Goal: Find specific page/section: Find specific page/section

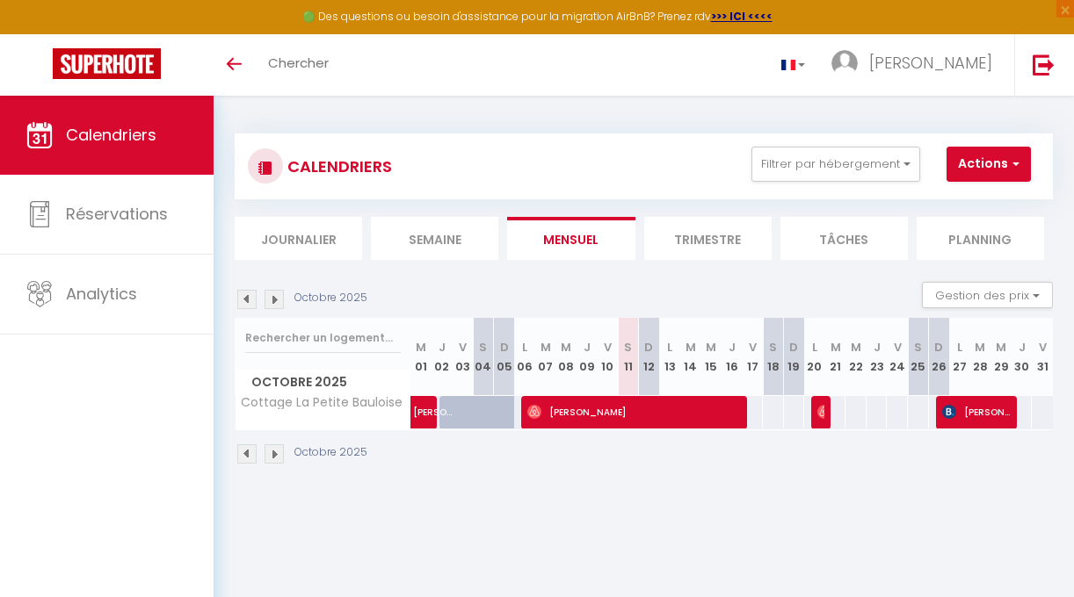
click at [691, 234] on li "Trimestre" at bounding box center [707, 238] width 127 height 43
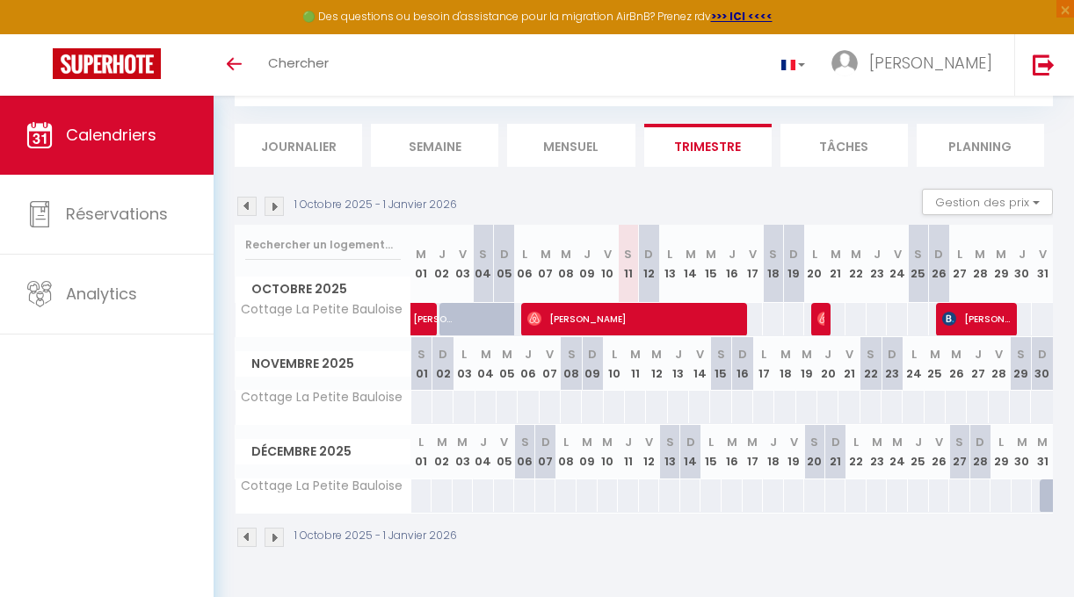
scroll to position [91, 0]
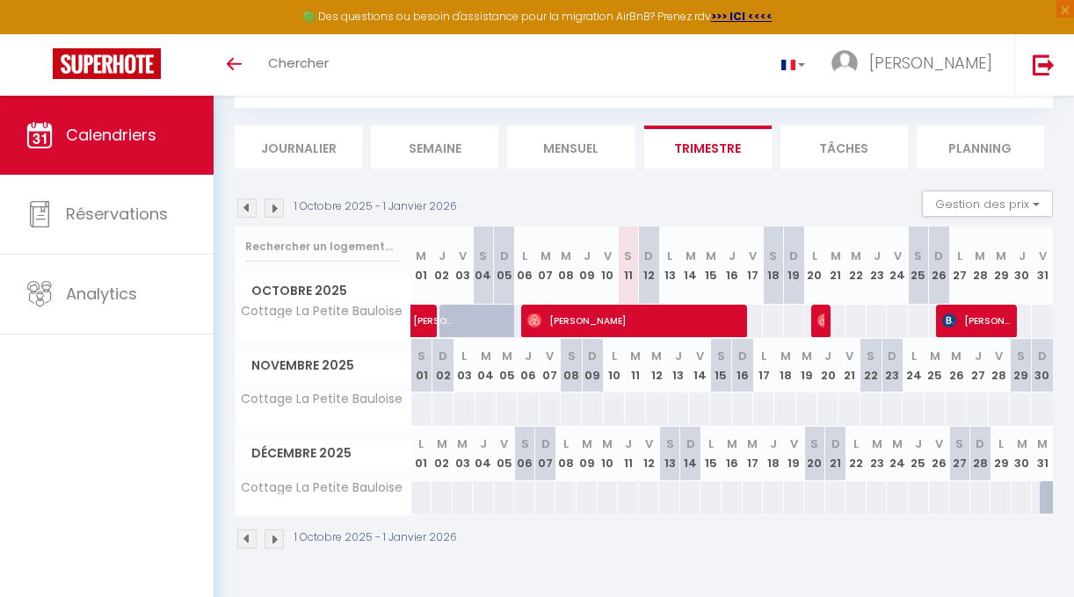
click at [273, 541] on img at bounding box center [273, 539] width 19 height 19
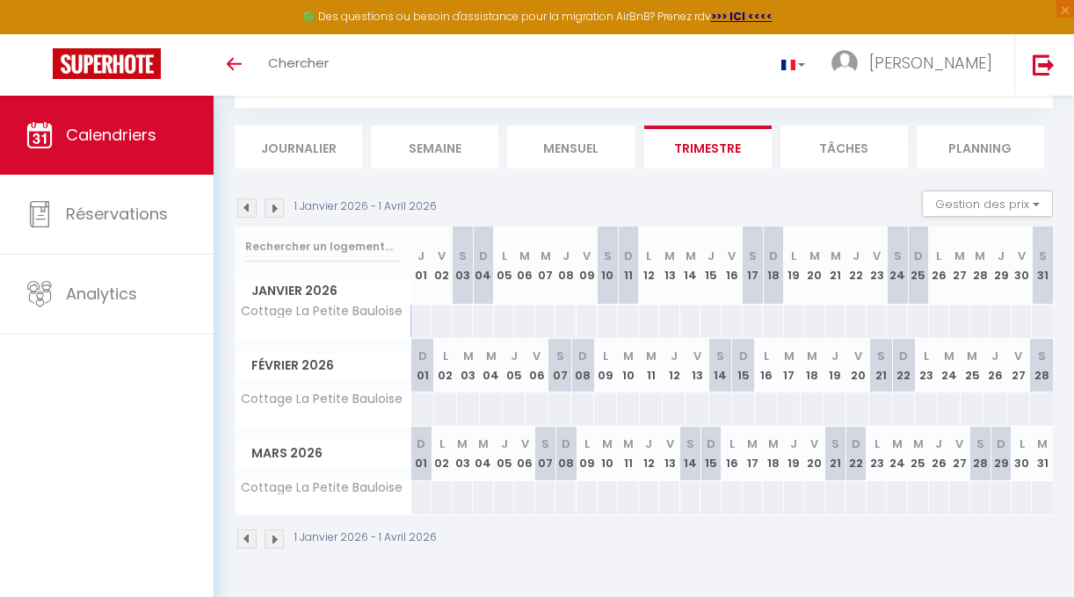
click at [273, 541] on img at bounding box center [273, 539] width 19 height 19
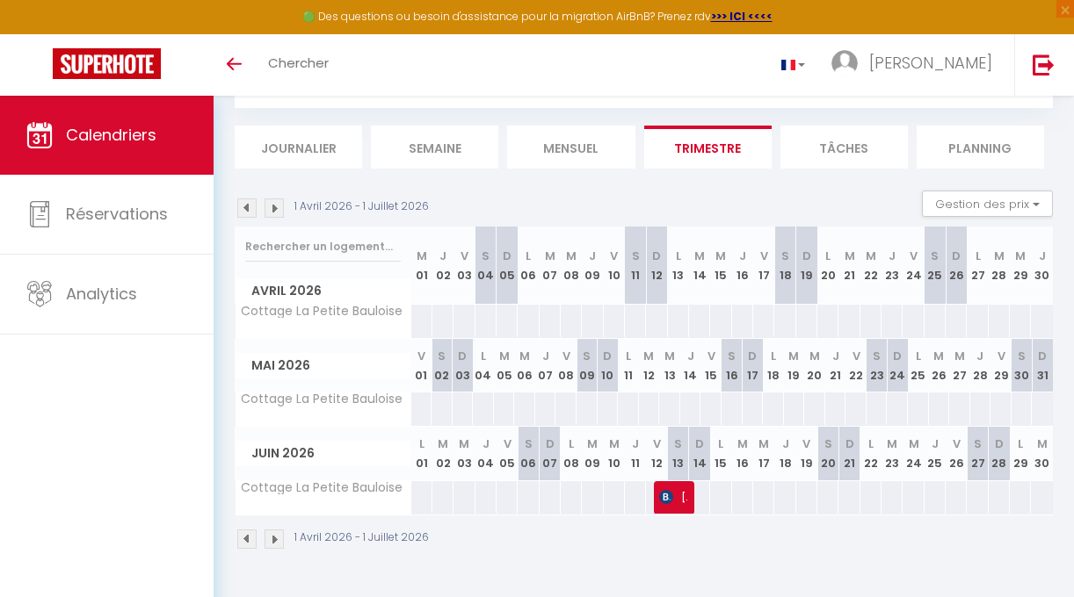
click at [273, 541] on img at bounding box center [273, 539] width 19 height 19
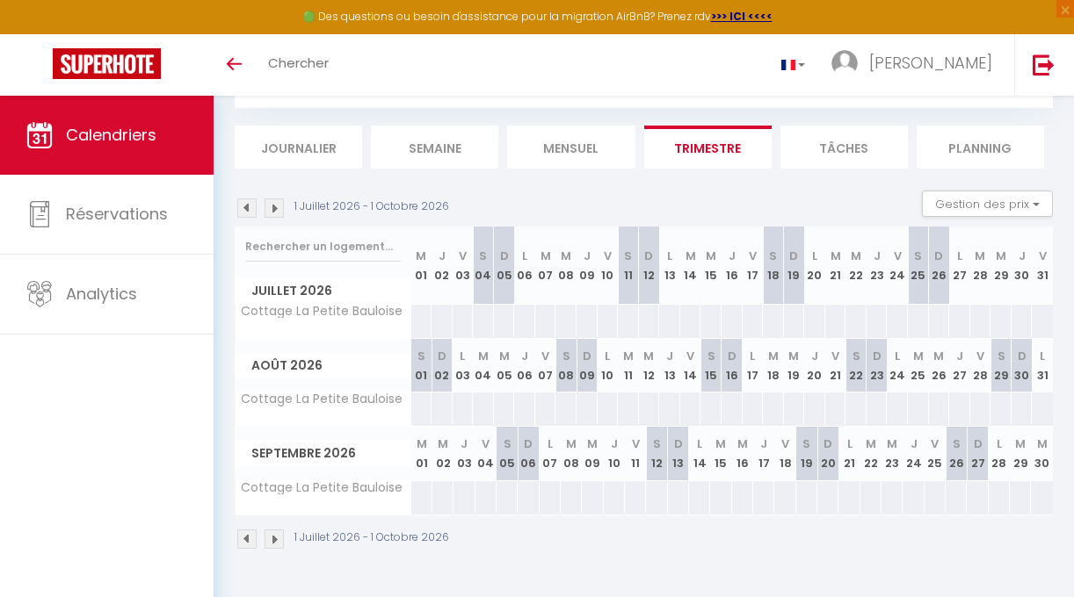
click at [273, 541] on img at bounding box center [273, 539] width 19 height 19
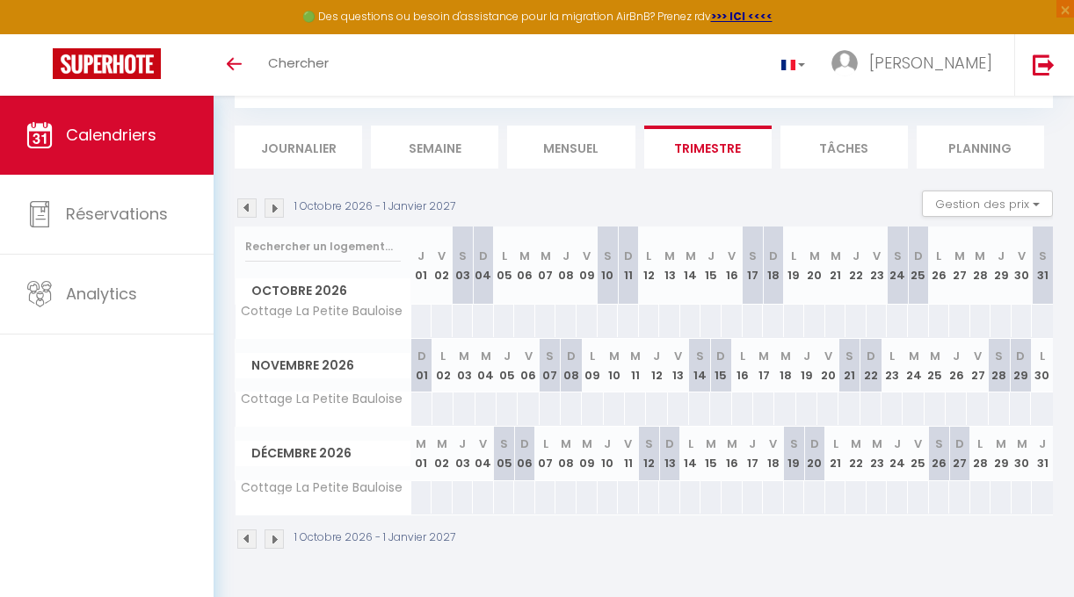
click at [273, 541] on img at bounding box center [273, 539] width 19 height 19
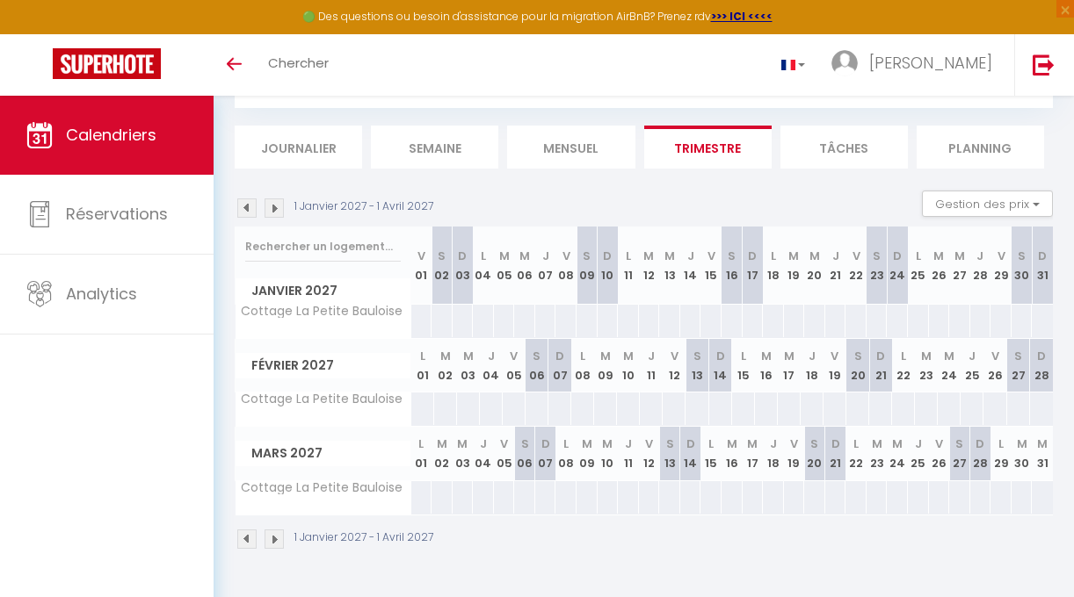
click at [245, 540] on img at bounding box center [246, 539] width 19 height 19
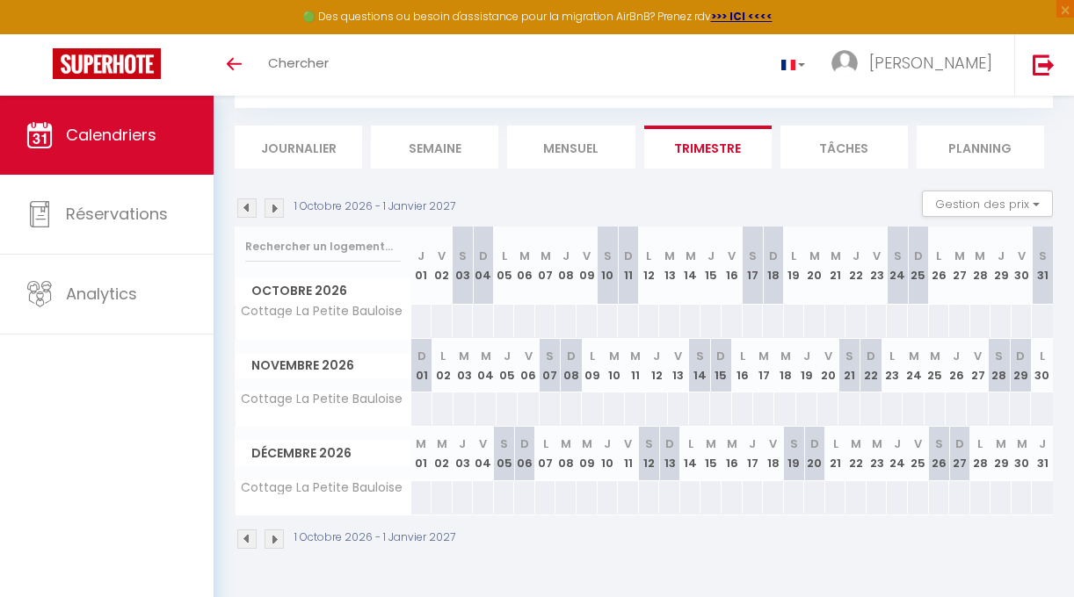
click at [245, 540] on img at bounding box center [246, 539] width 19 height 19
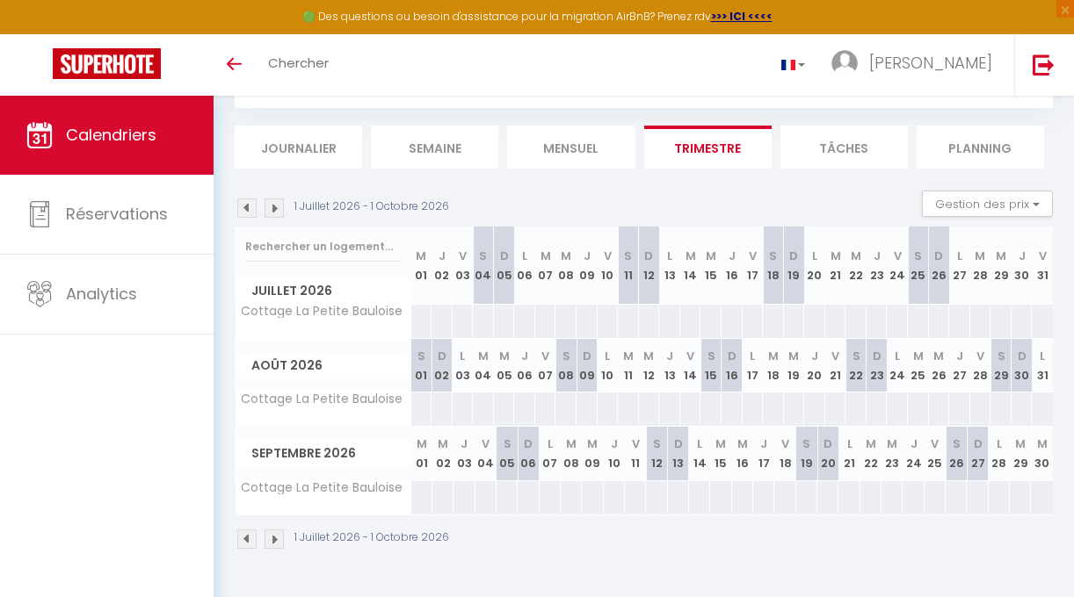
click at [245, 540] on img at bounding box center [246, 539] width 19 height 19
